Goal: Information Seeking & Learning: Find specific fact

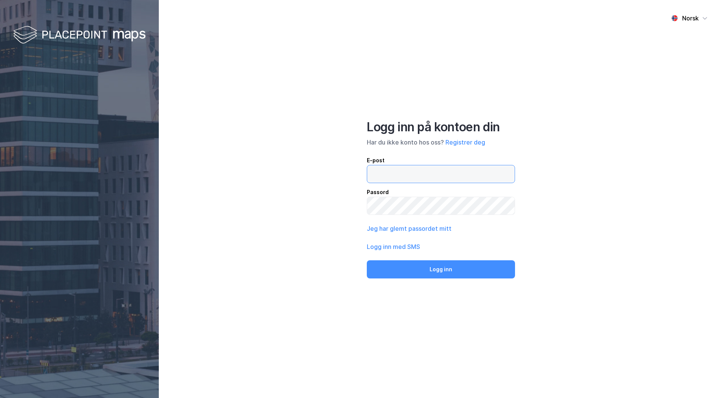
type input "[PERSON_NAME][EMAIL_ADDRESS][DOMAIN_NAME]"
click at [431, 270] on button "Logg inn" at bounding box center [441, 269] width 148 height 18
